Goal: Complete application form

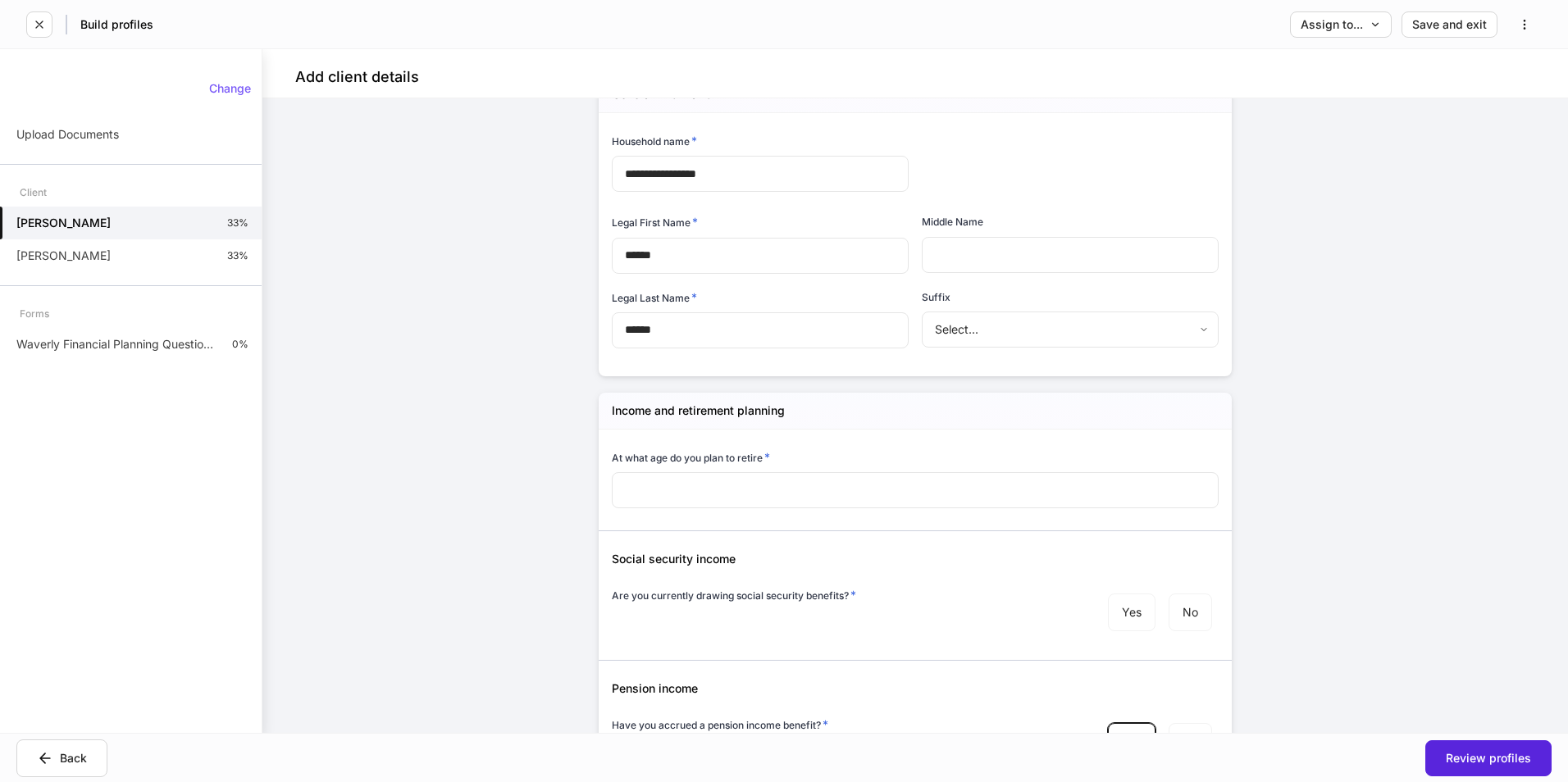
scroll to position [164, 0]
click at [760, 486] on input "number" at bounding box center [915, 489] width 607 height 36
drag, startPoint x: 604, startPoint y: 409, endPoint x: 795, endPoint y: 413, distance: 191.0
click at [795, 413] on div "Income and retirement planning" at bounding box center [914, 410] width 633 height 37
copy h5 "Income and retirement planning"
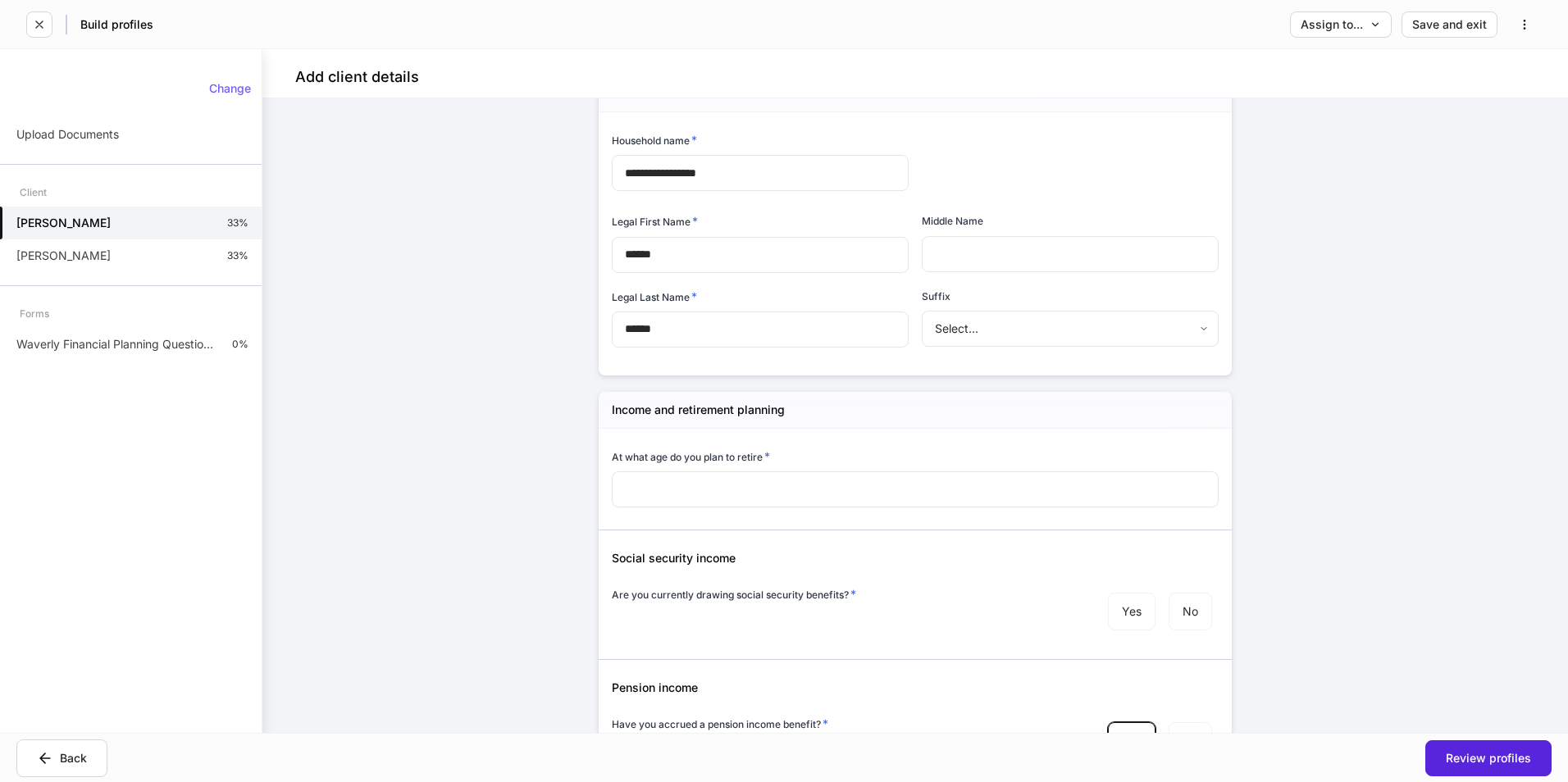
click at [667, 452] on h6 "At what age do you plan to retire *" at bounding box center [691, 457] width 158 height 17
click at [670, 456] on h6 "At what age do you plan to retire *" at bounding box center [691, 457] width 158 height 17
click at [612, 449] on h6 "At what age do you plan to retire *" at bounding box center [691, 457] width 158 height 17
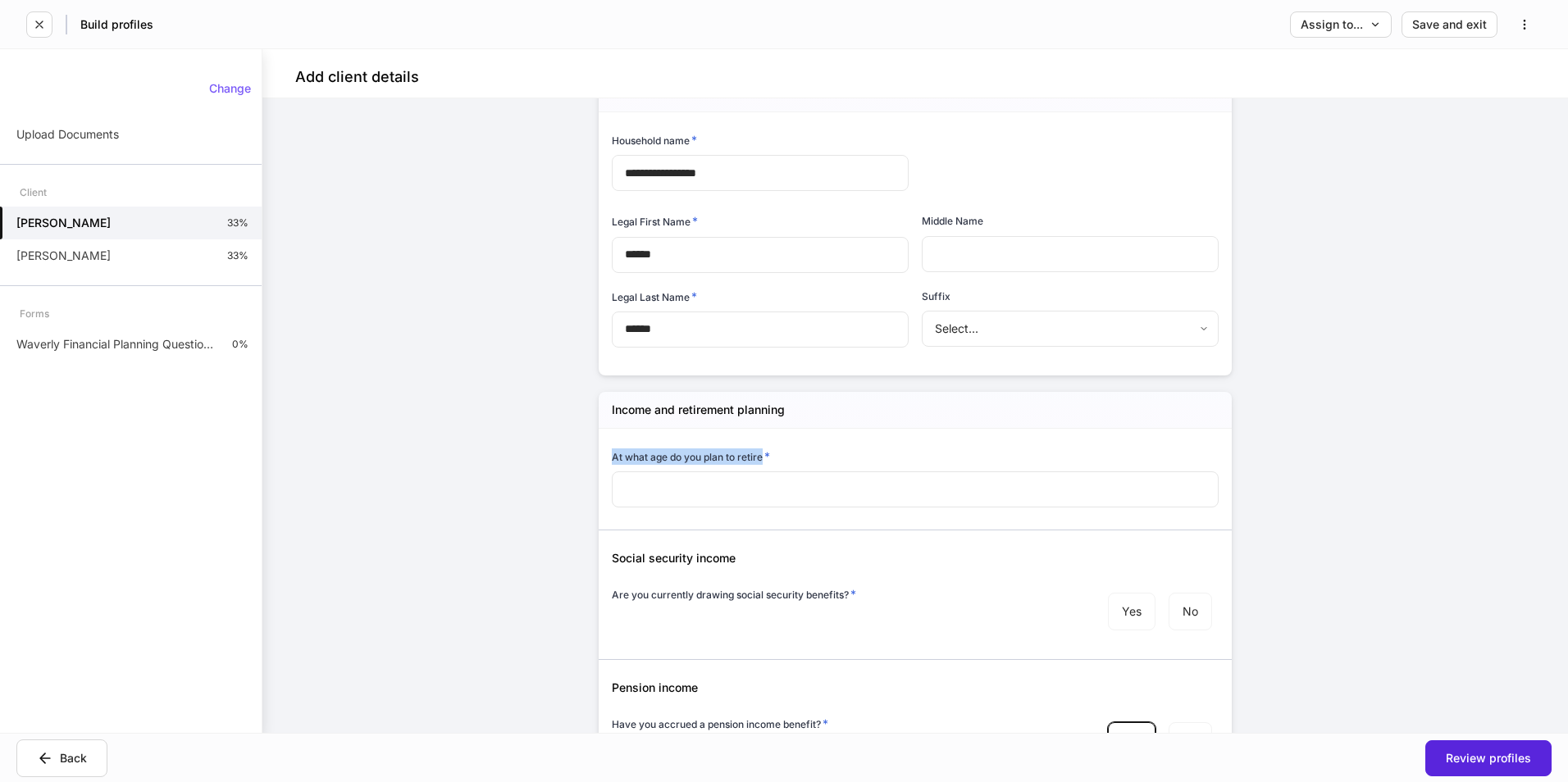
drag, startPoint x: 605, startPoint y: 454, endPoint x: 756, endPoint y: 463, distance: 151.3
click at [756, 463] on h6 "At what age do you plan to retire *" at bounding box center [691, 457] width 158 height 17
copy h6 "At what age do you plan to retire"
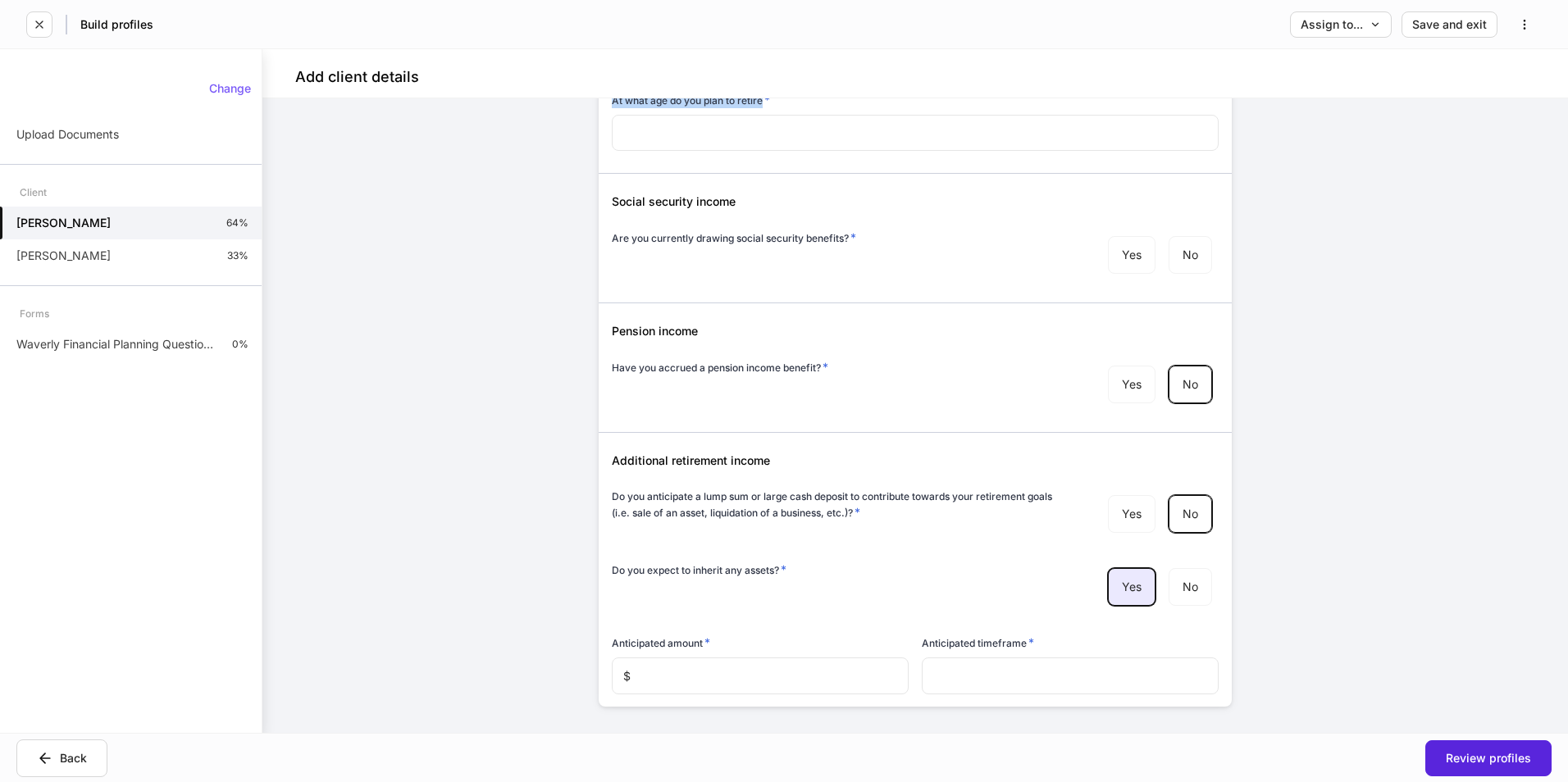
scroll to position [547, 0]
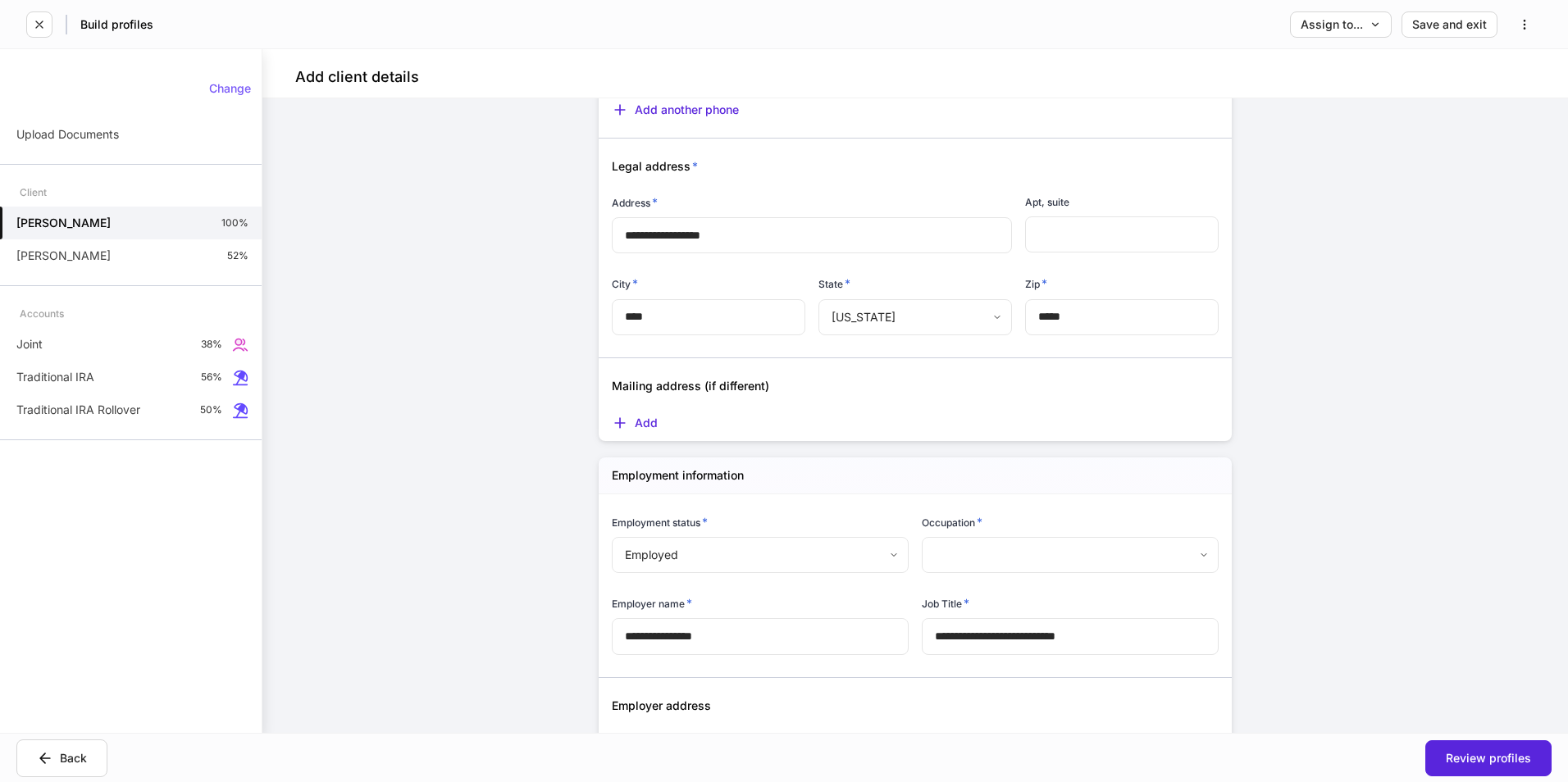
scroll to position [1312, 0]
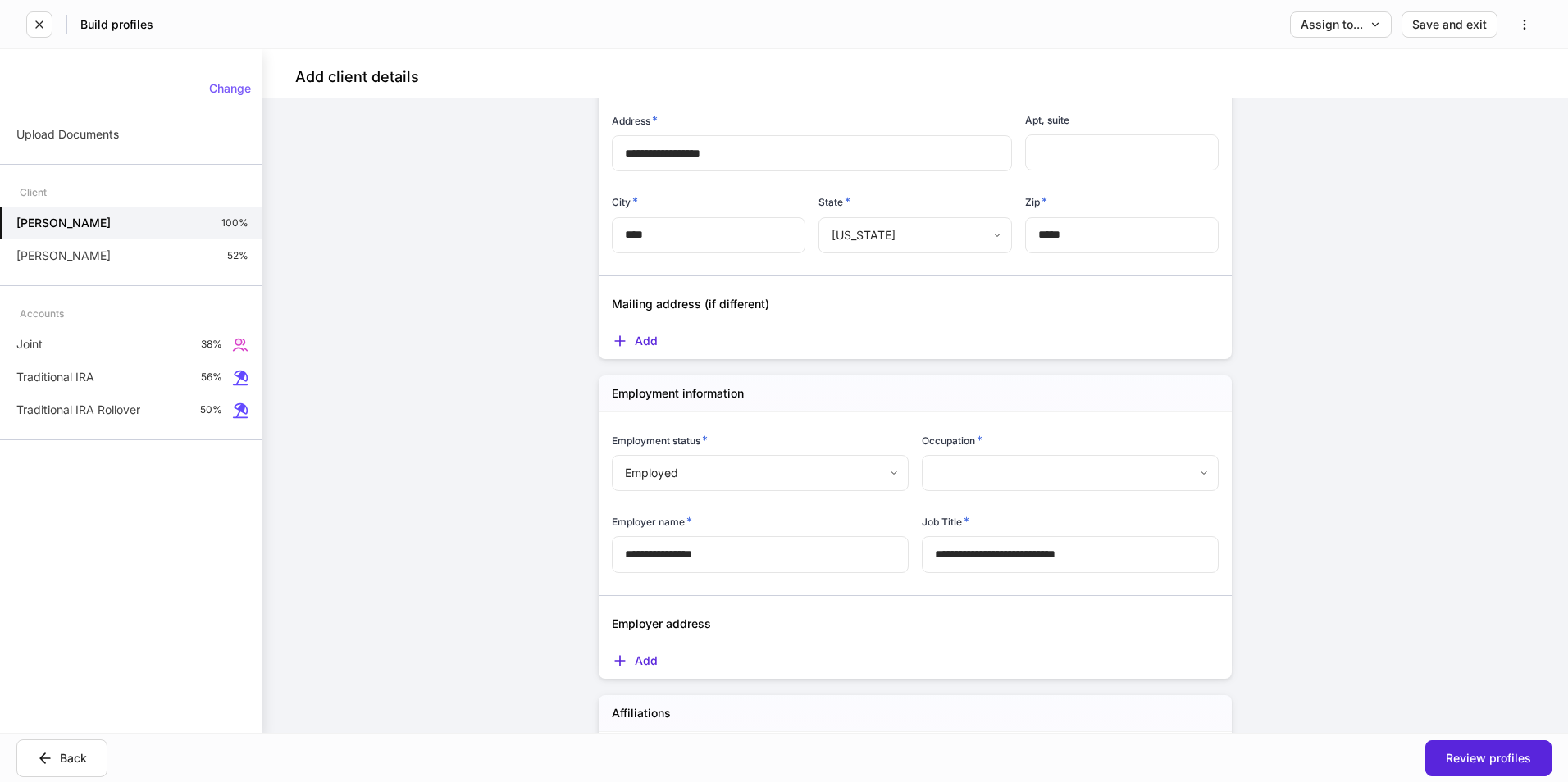
click at [683, 464] on body "**********" at bounding box center [784, 391] width 1568 height 782
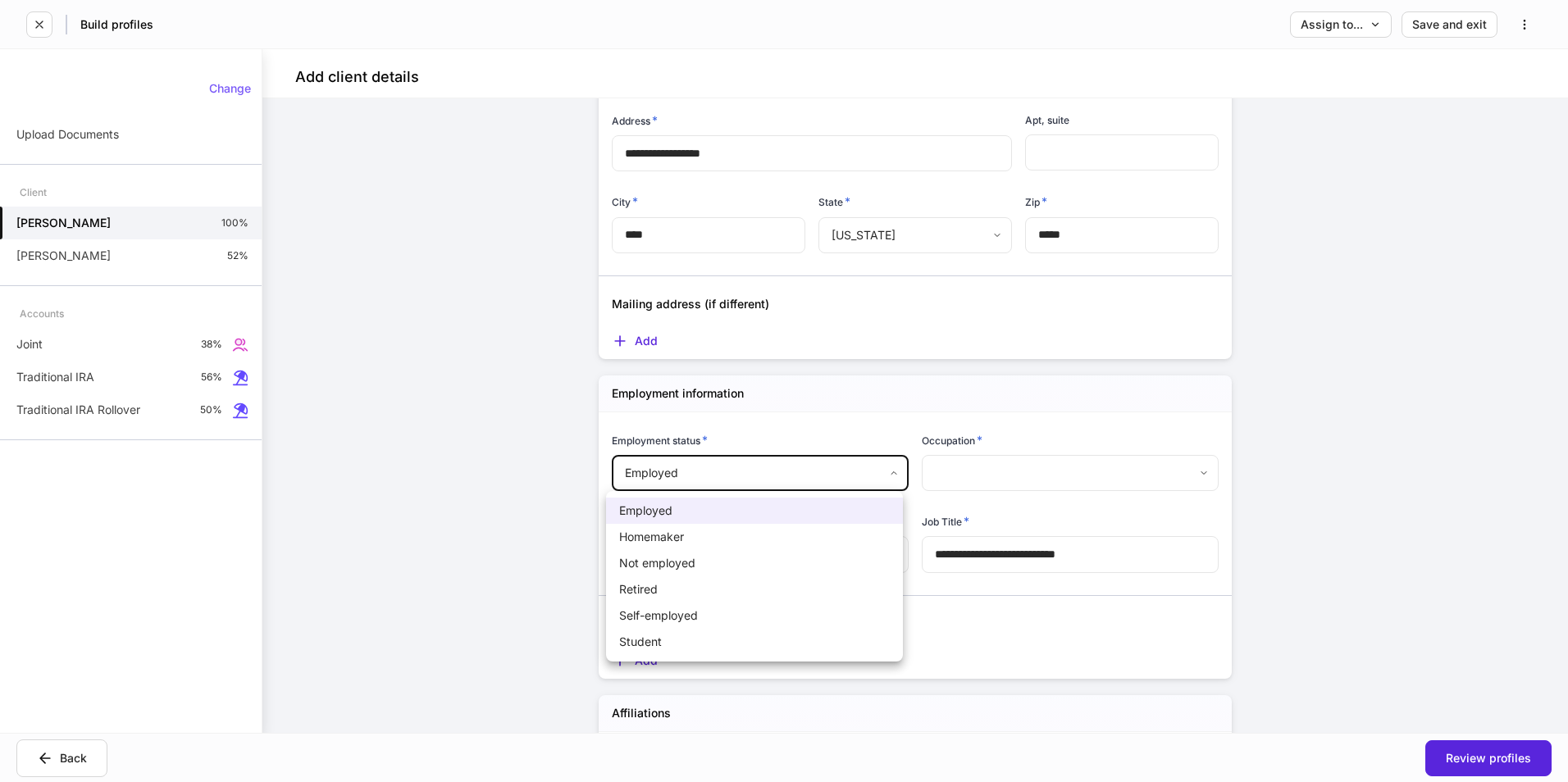
click at [469, 482] on div at bounding box center [784, 391] width 1568 height 782
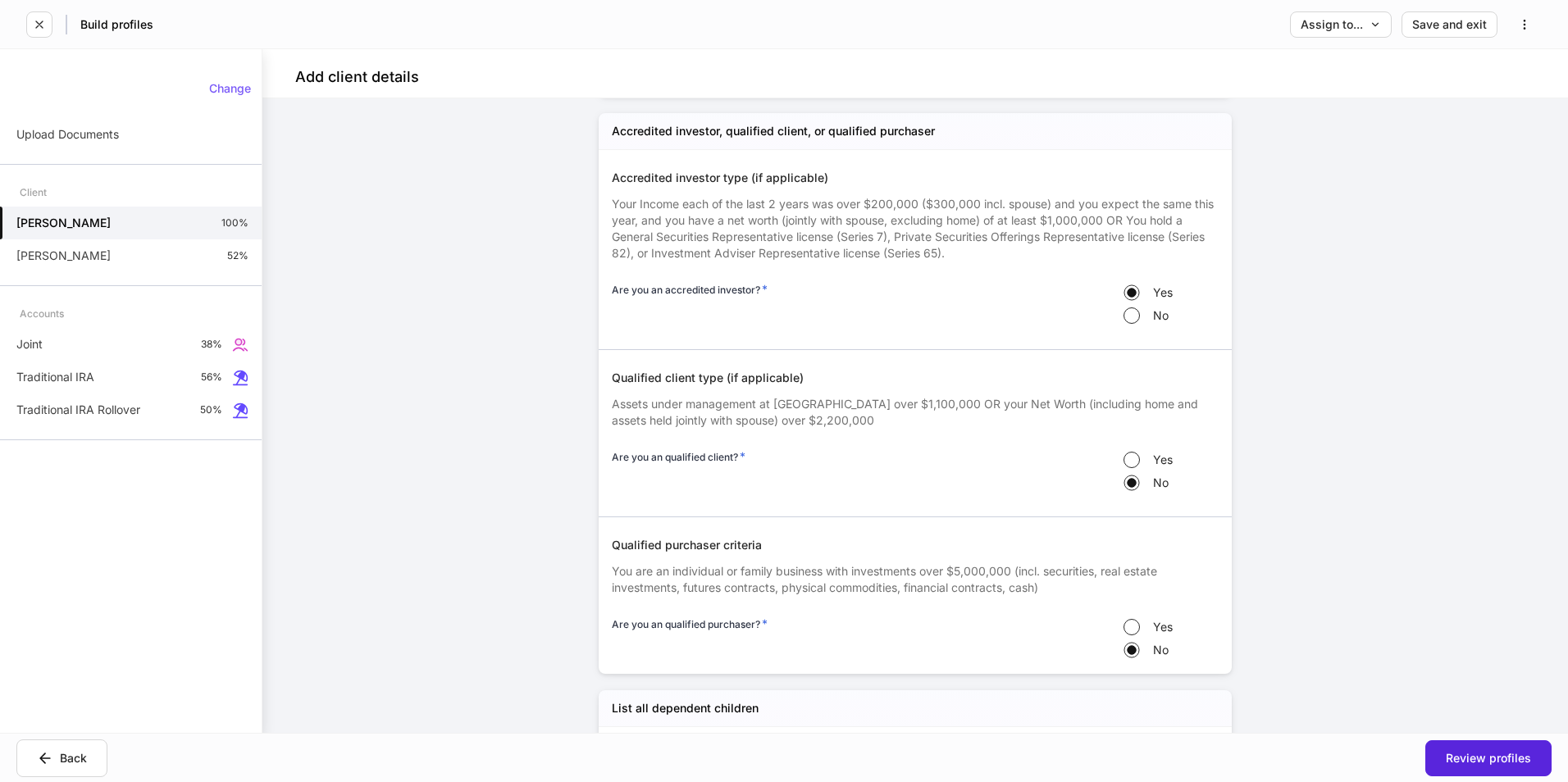
scroll to position [2937, 0]
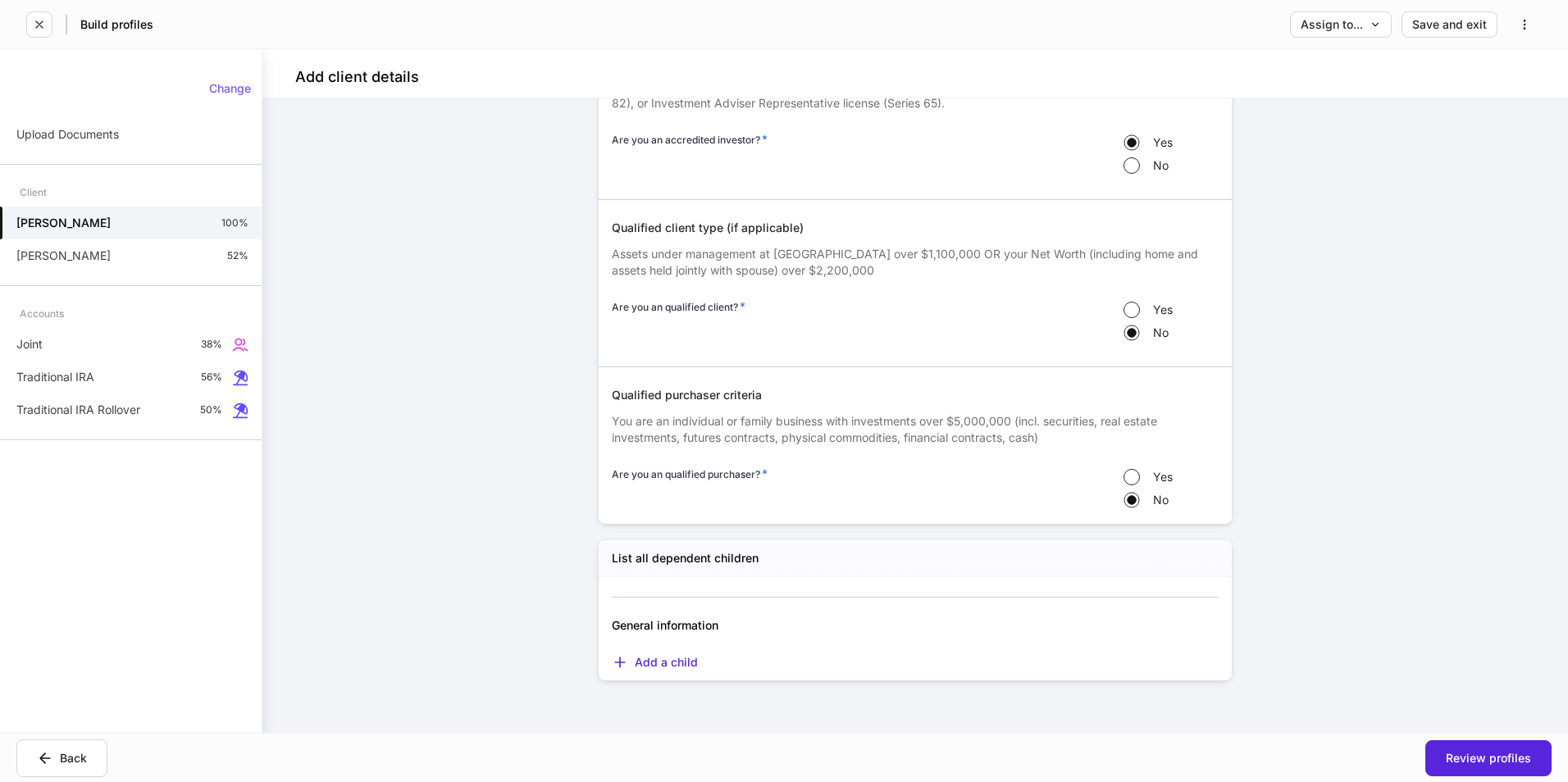
drag, startPoint x: 670, startPoint y: 663, endPoint x: 669, endPoint y: 624, distance: 39.0
click at [670, 662] on div "Add a child" at bounding box center [655, 662] width 86 height 17
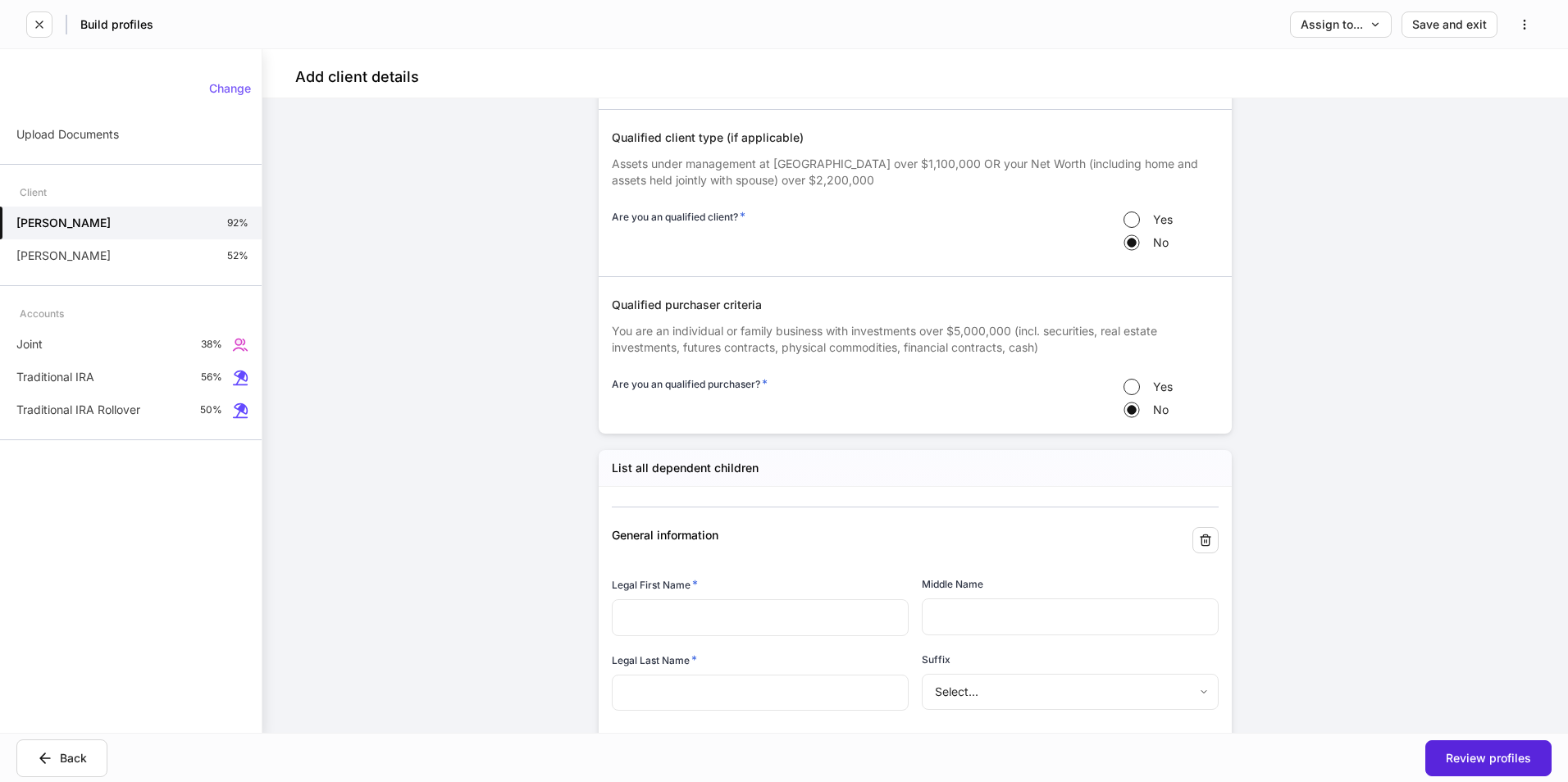
scroll to position [3204, 0]
